Goal: Transaction & Acquisition: Purchase product/service

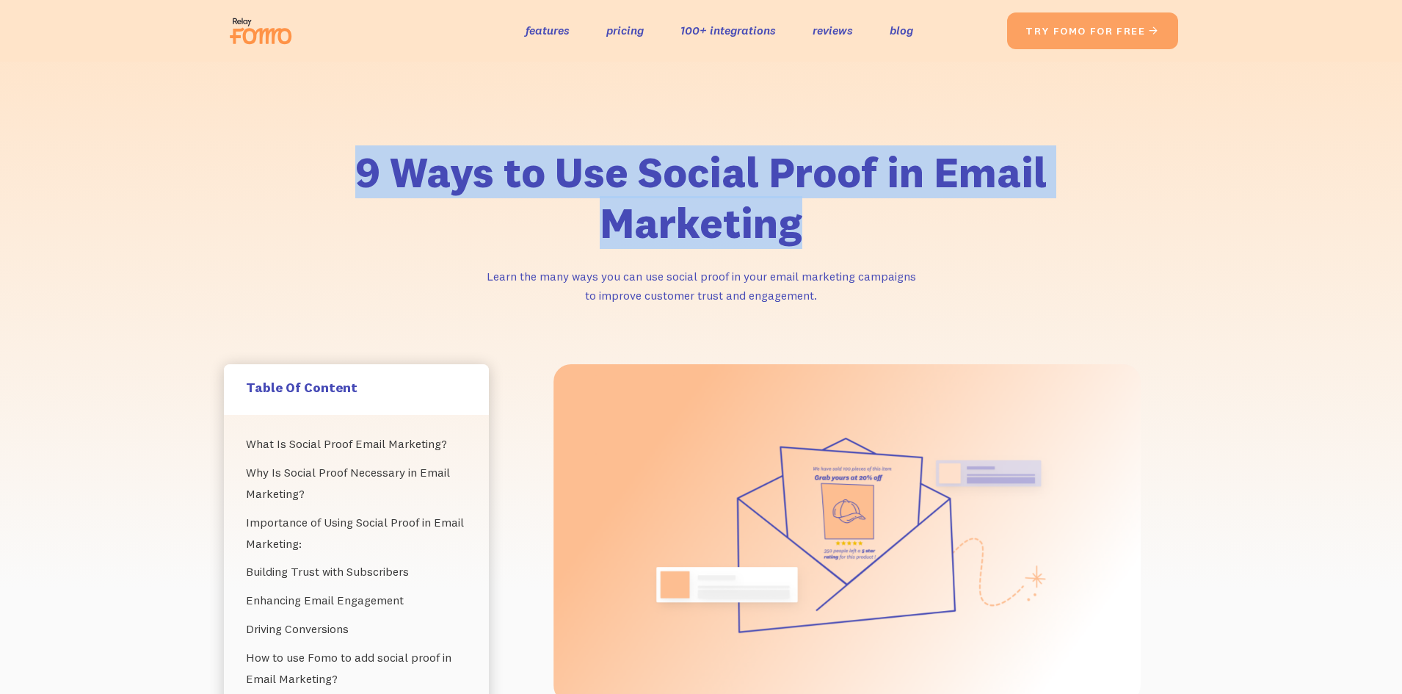
click at [342, 169] on h1 "9 Ways to Use Social Proof in Email Marketing" at bounding box center [701, 198] width 749 height 102
click at [841, 235] on h1 "9 Ways to Use Social Proof in Email Marketing" at bounding box center [701, 198] width 749 height 102
drag, startPoint x: 827, startPoint y: 230, endPoint x: 515, endPoint y: 58, distance: 356.2
click at [363, 150] on h1 "9 Ways to Use Social Proof in Email Marketing" at bounding box center [701, 198] width 749 height 102
copy h1 "9 Ways to Use Social Proof in Email Marketing"
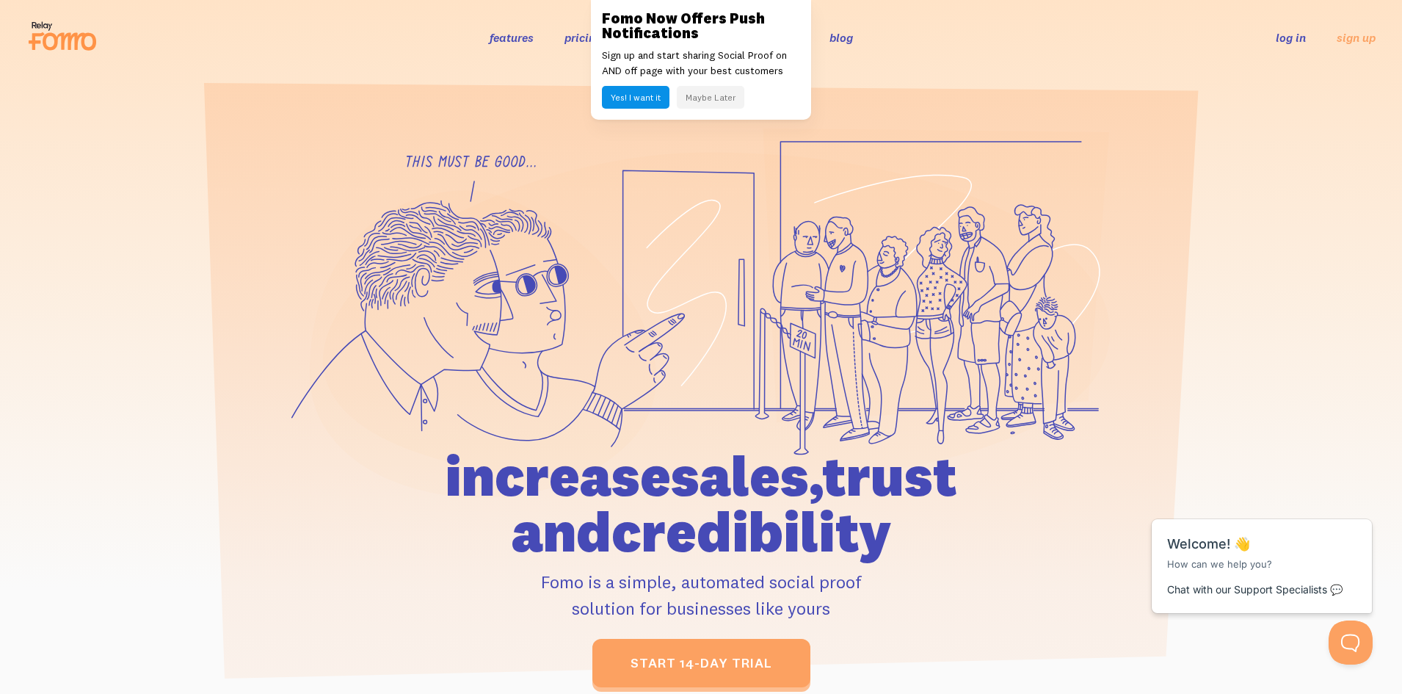
click at [626, 101] on button "Yes! I want it" at bounding box center [636, 97] width 68 height 23
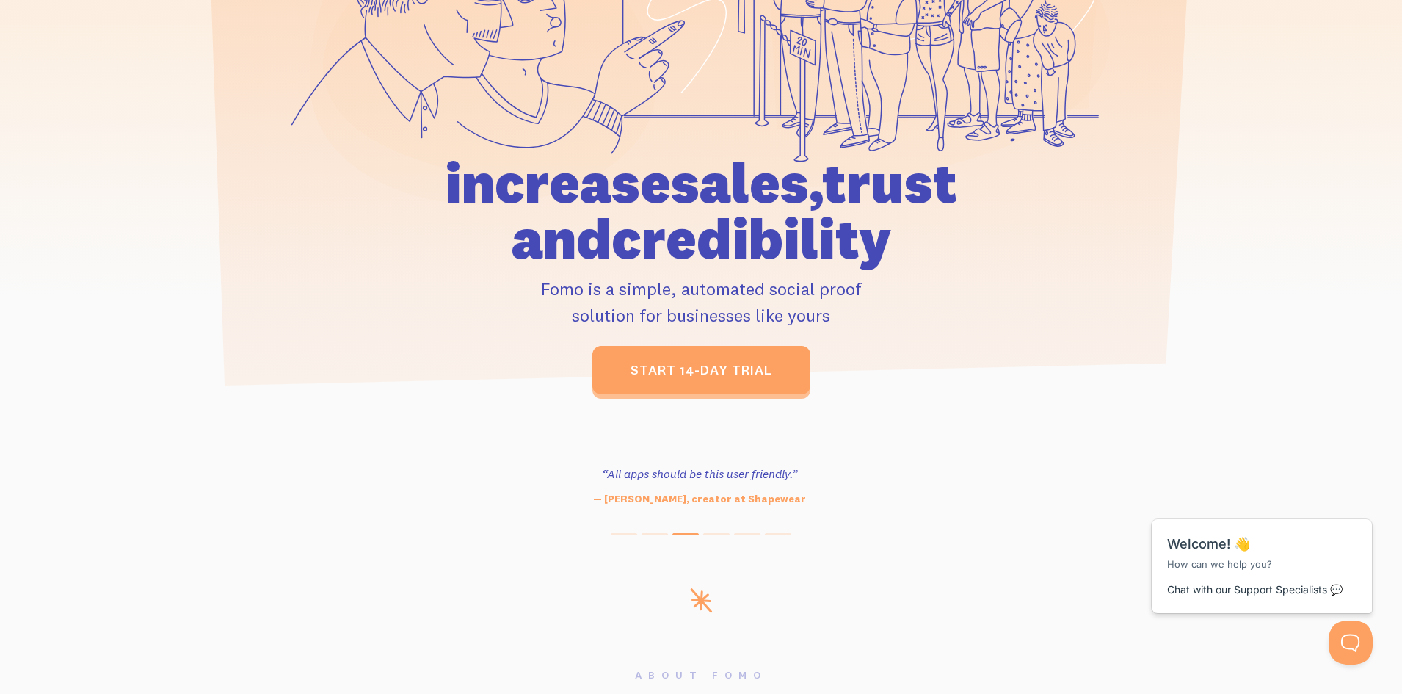
scroll to position [294, 0]
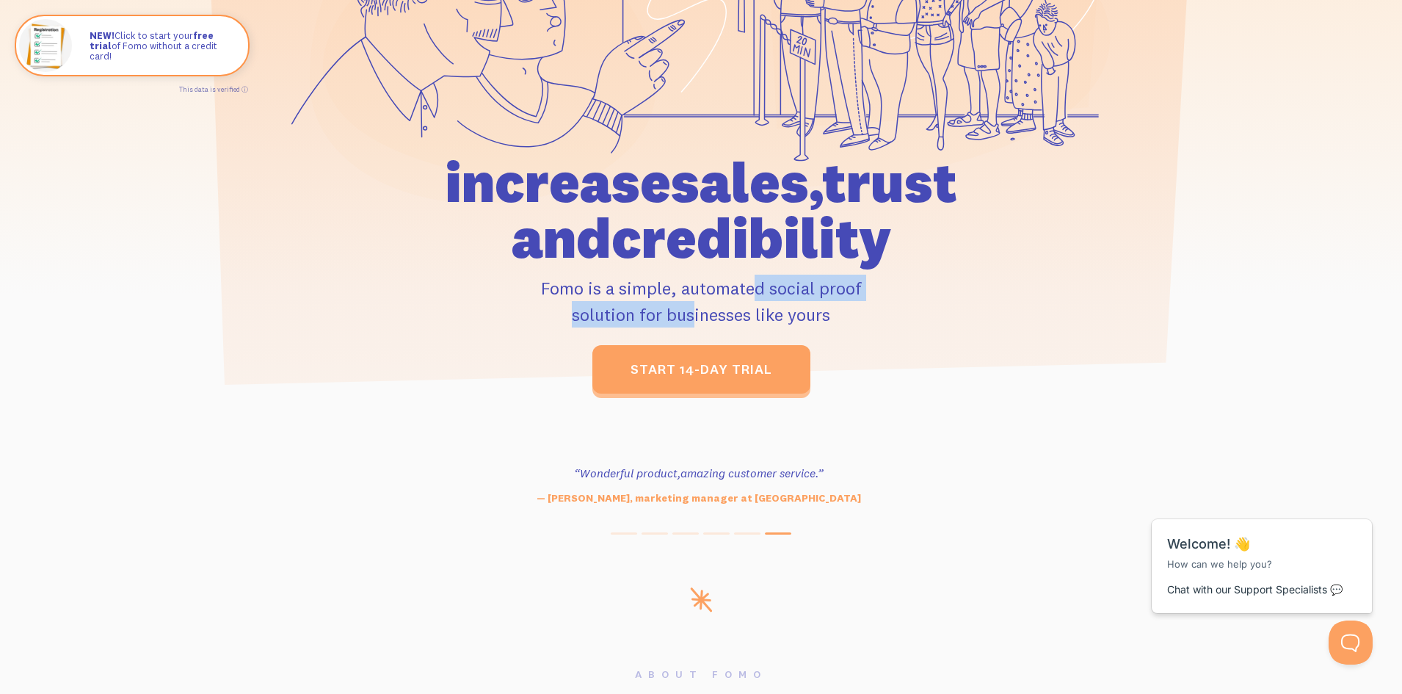
drag, startPoint x: 636, startPoint y: 315, endPoint x: 682, endPoint y: 290, distance: 51.9
click at [682, 290] on p "Fomo is a simple, automated social proof solution for businesses like yours" at bounding box center [701, 301] width 680 height 53
copy p "automated social proof solution"
